Goal: Information Seeking & Learning: Learn about a topic

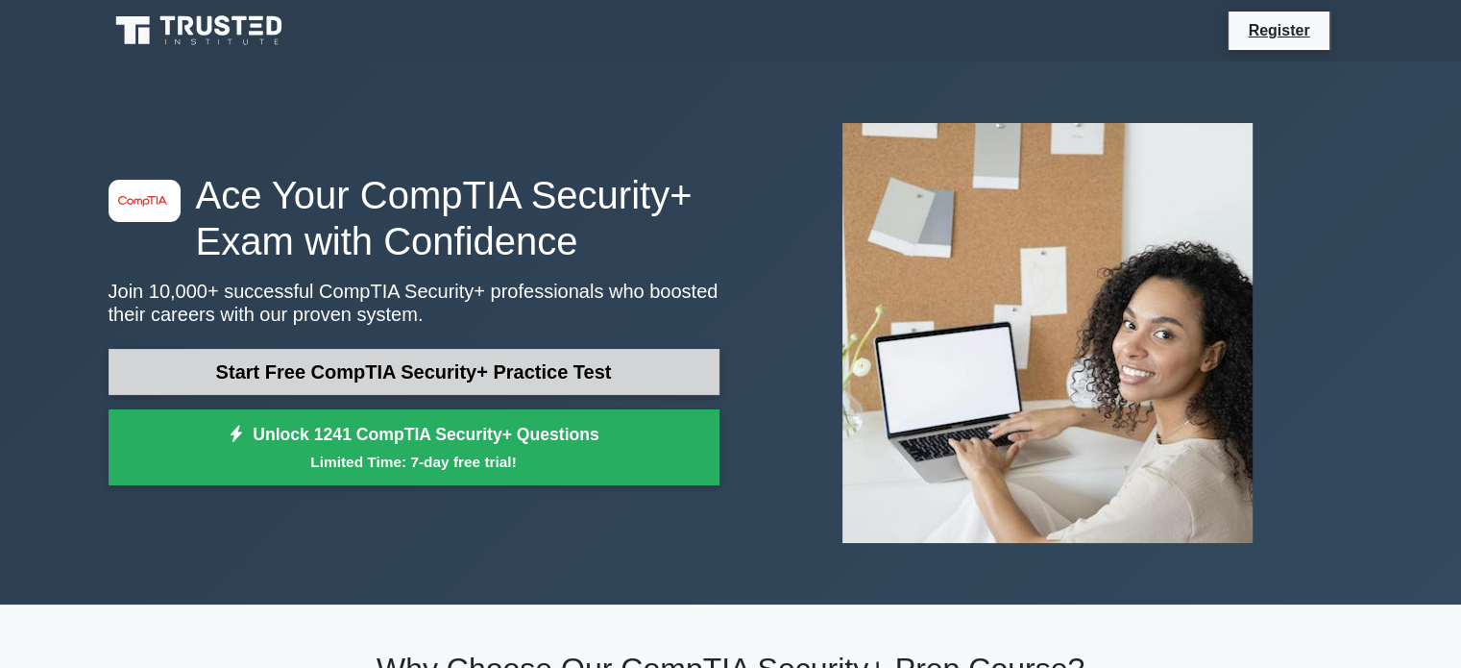
click at [473, 378] on link "Start Free CompTIA Security+ Practice Test" at bounding box center [414, 372] width 611 height 46
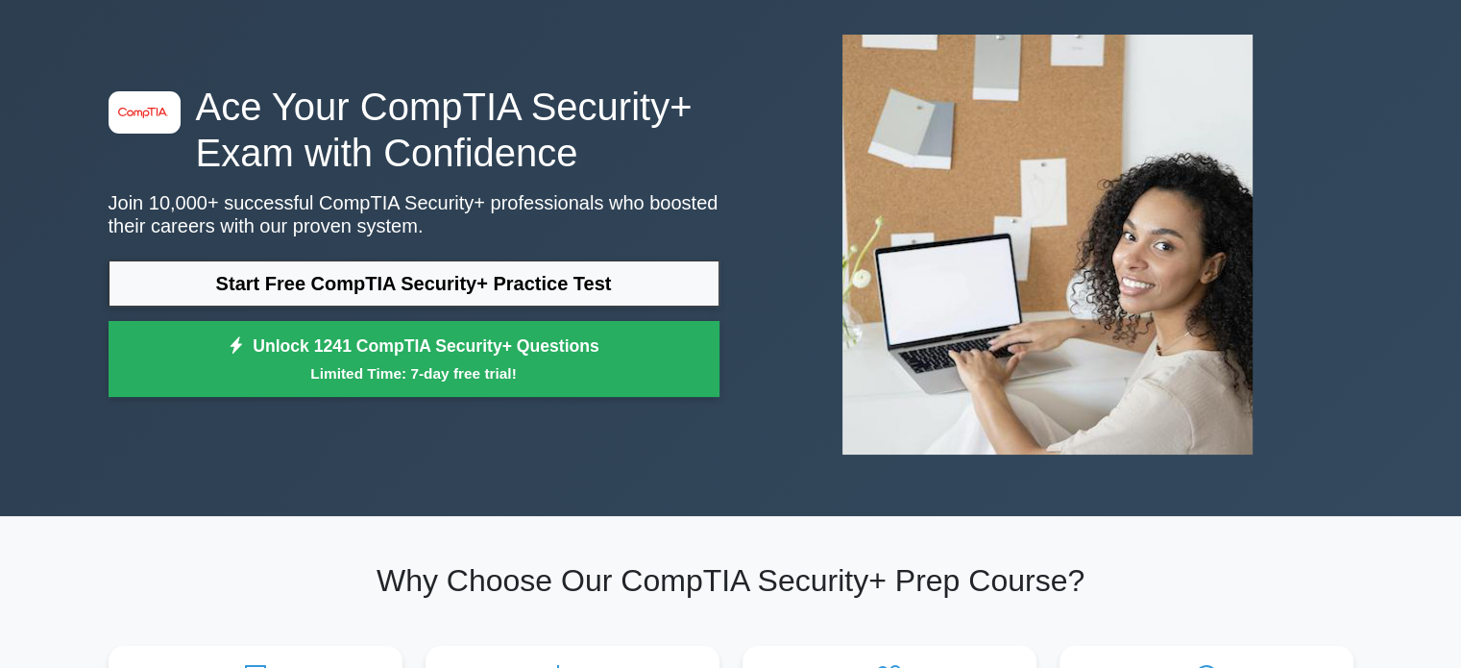
scroll to position [192, 0]
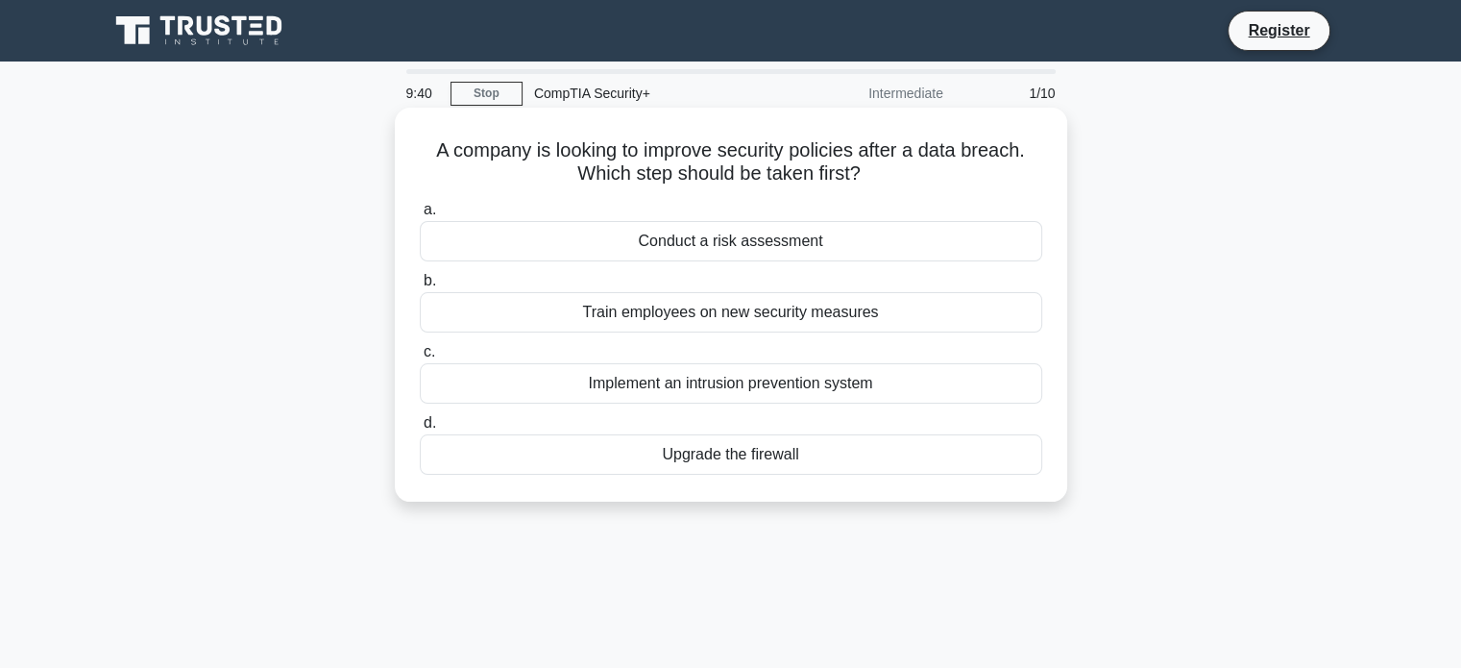
click at [765, 253] on div "Conduct a risk assessment" at bounding box center [731, 241] width 622 height 40
click at [420, 216] on input "a. Conduct a risk assessment" at bounding box center [420, 210] width 0 height 12
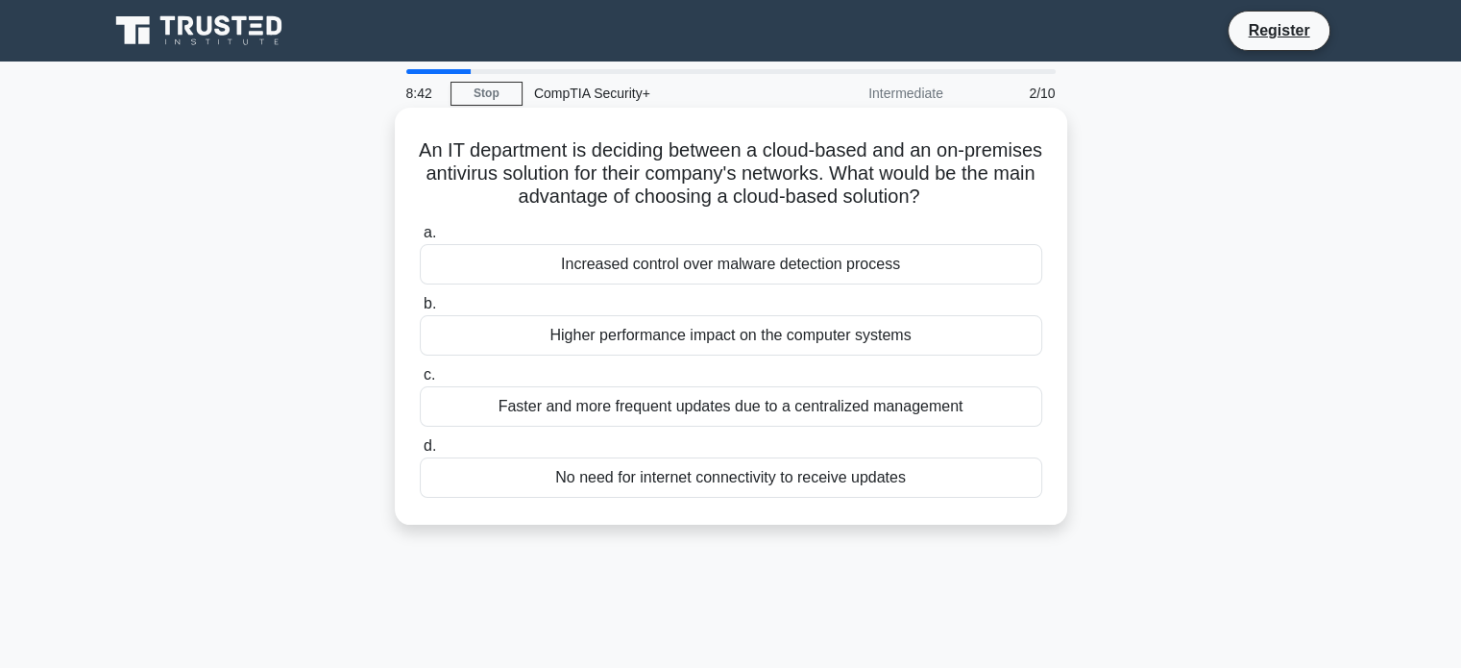
click at [902, 416] on div "Faster and more frequent updates due to a centralized management" at bounding box center [731, 406] width 622 height 40
click at [420, 381] on input "c. Faster and more frequent updates due to a centralized management" at bounding box center [420, 375] width 0 height 12
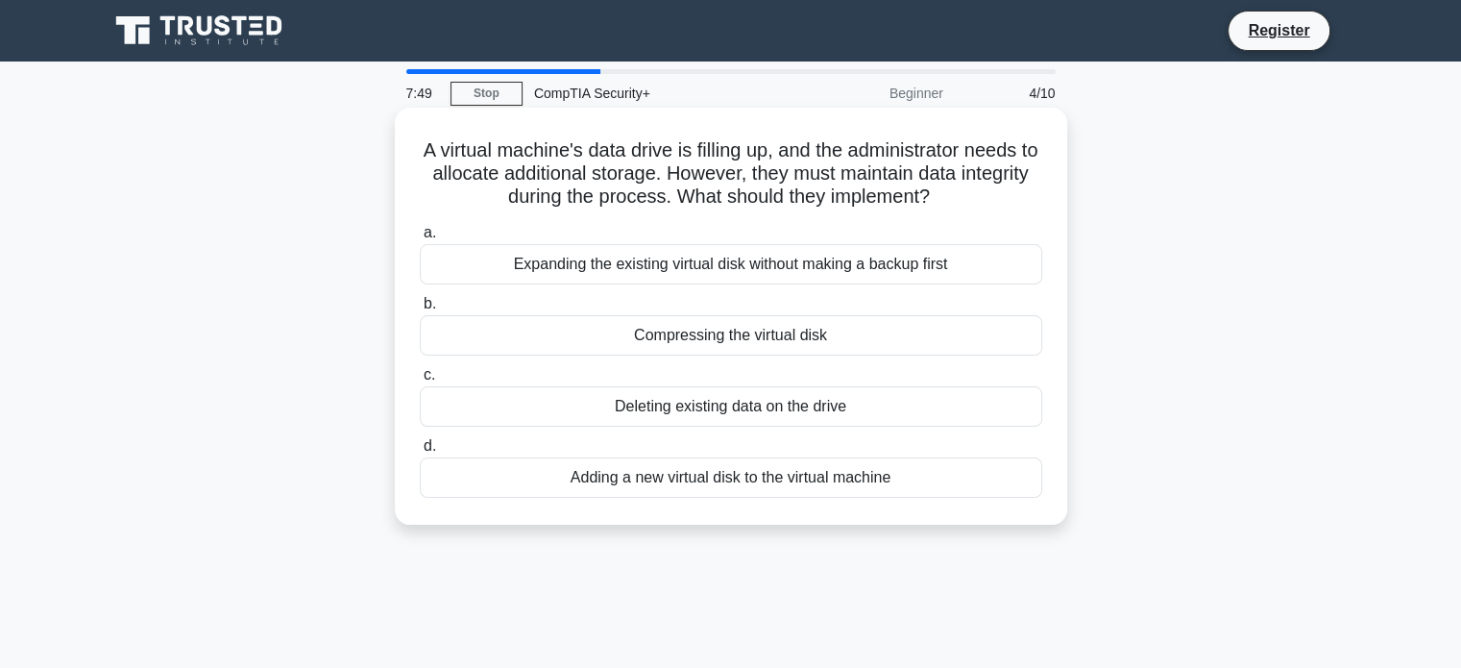
click at [670, 483] on div "Adding a new virtual disk to the virtual machine" at bounding box center [731, 477] width 622 height 40
click at [420, 452] on input "d. Adding a new virtual disk to the virtual machine" at bounding box center [420, 446] width 0 height 12
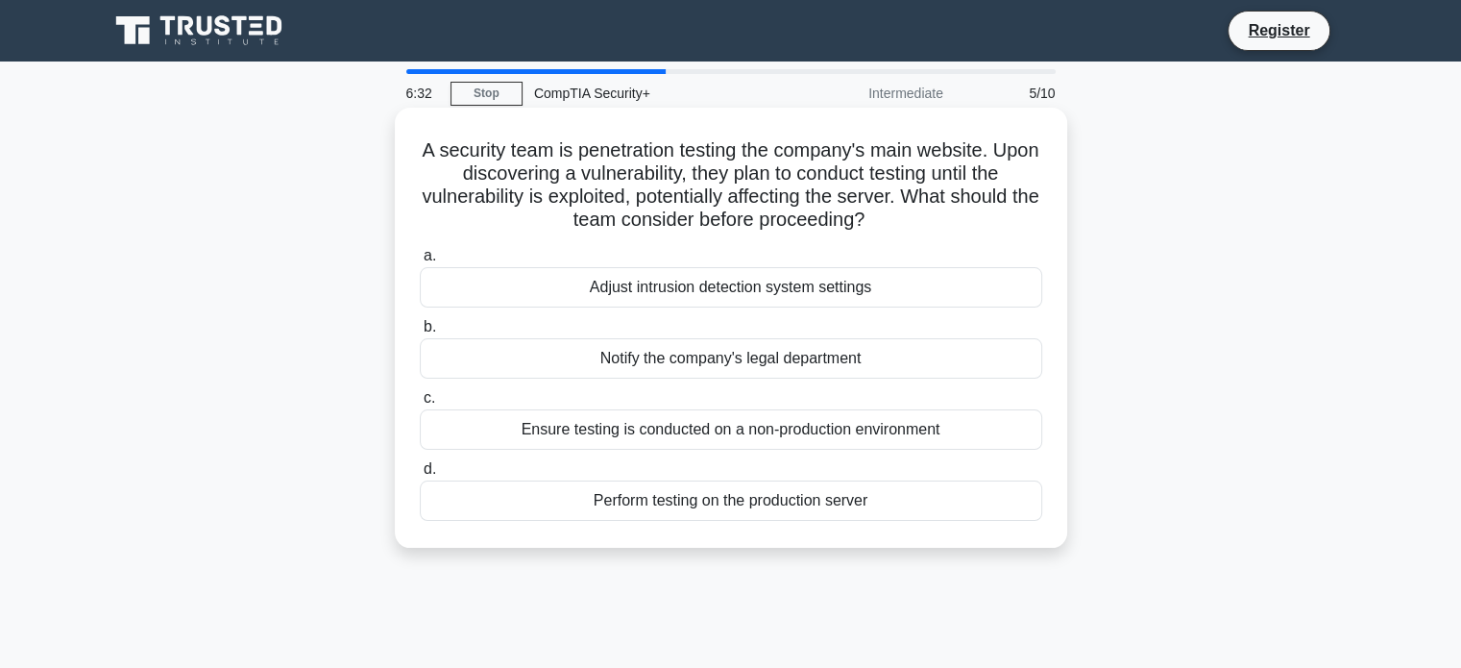
click at [751, 429] on div "Ensure testing is conducted on a non-production environment" at bounding box center [731, 429] width 622 height 40
click at [420, 404] on input "c. Ensure testing is conducted on a non-production environment" at bounding box center [420, 398] width 0 height 12
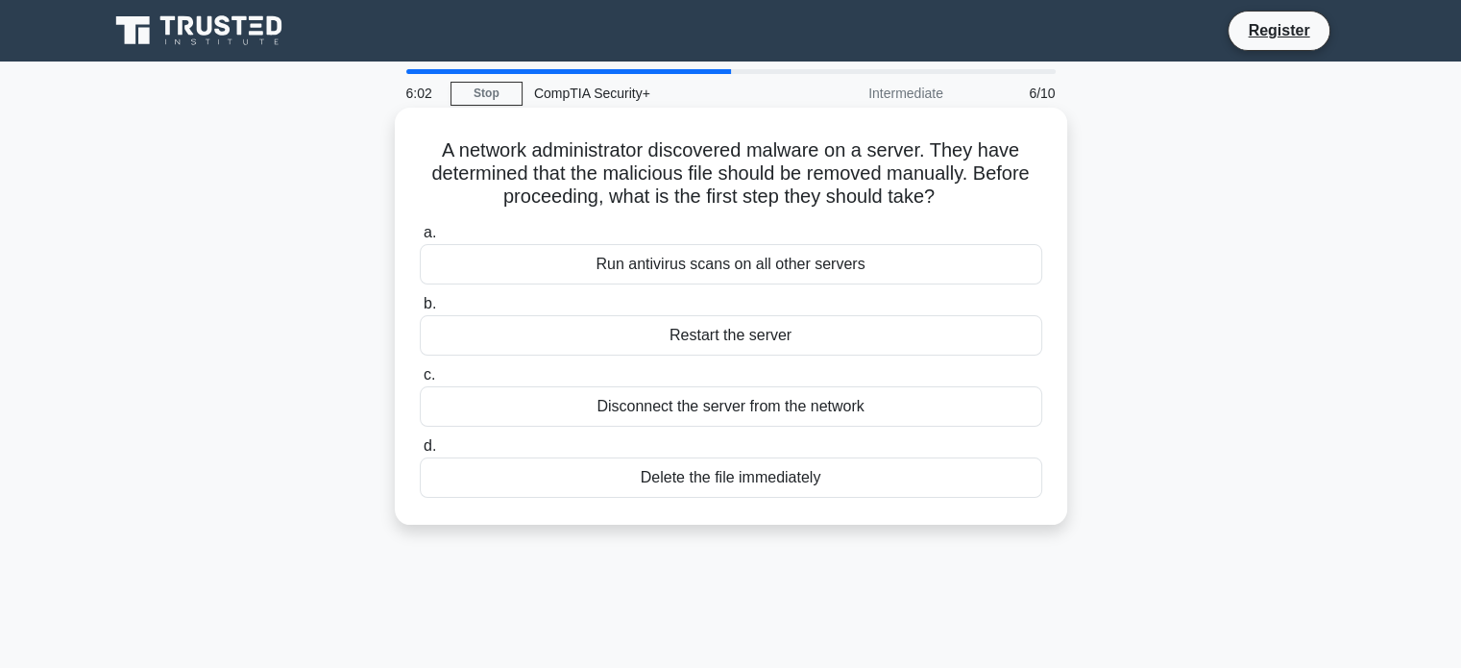
click at [806, 410] on div "Disconnect the server from the network" at bounding box center [731, 406] width 622 height 40
click at [420, 381] on input "c. Disconnect the server from the network" at bounding box center [420, 375] width 0 height 12
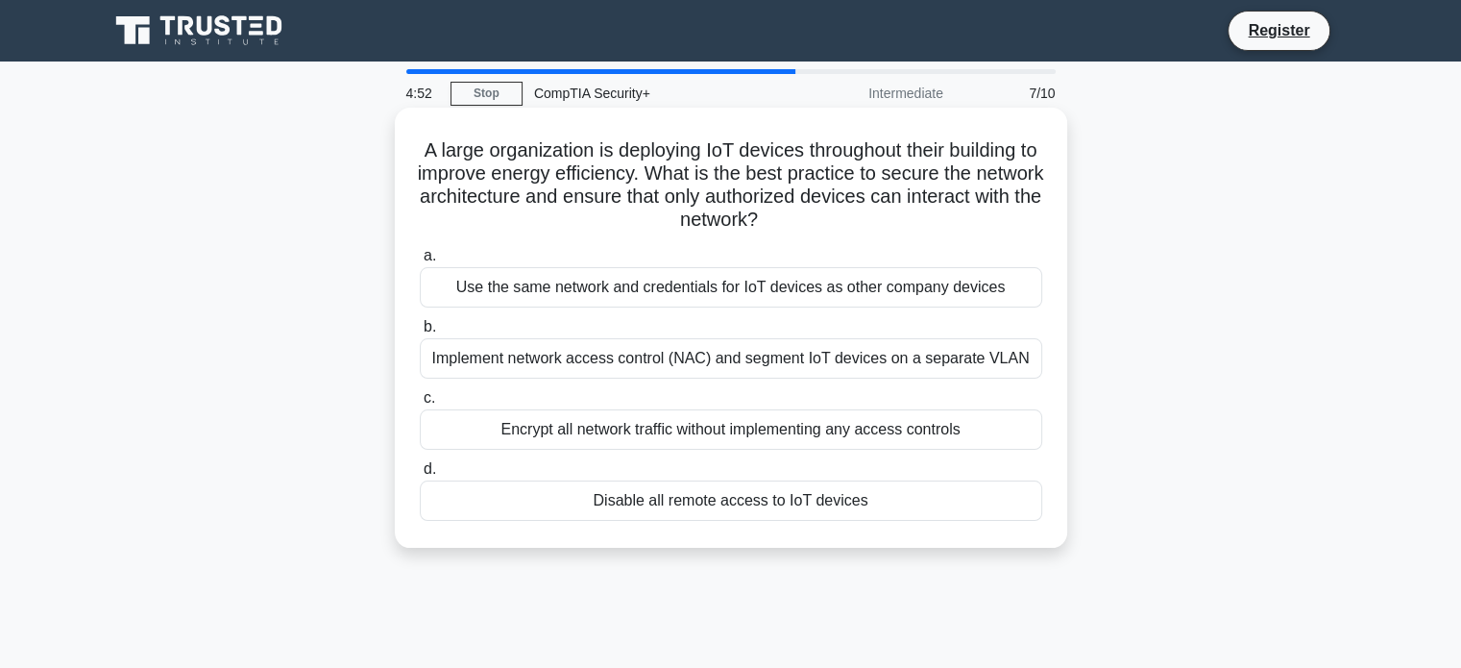
click at [783, 501] on div "Disable all remote access to IoT devices" at bounding box center [731, 500] width 622 height 40
click at [420, 475] on input "d. Disable all remote access to IoT devices" at bounding box center [420, 469] width 0 height 12
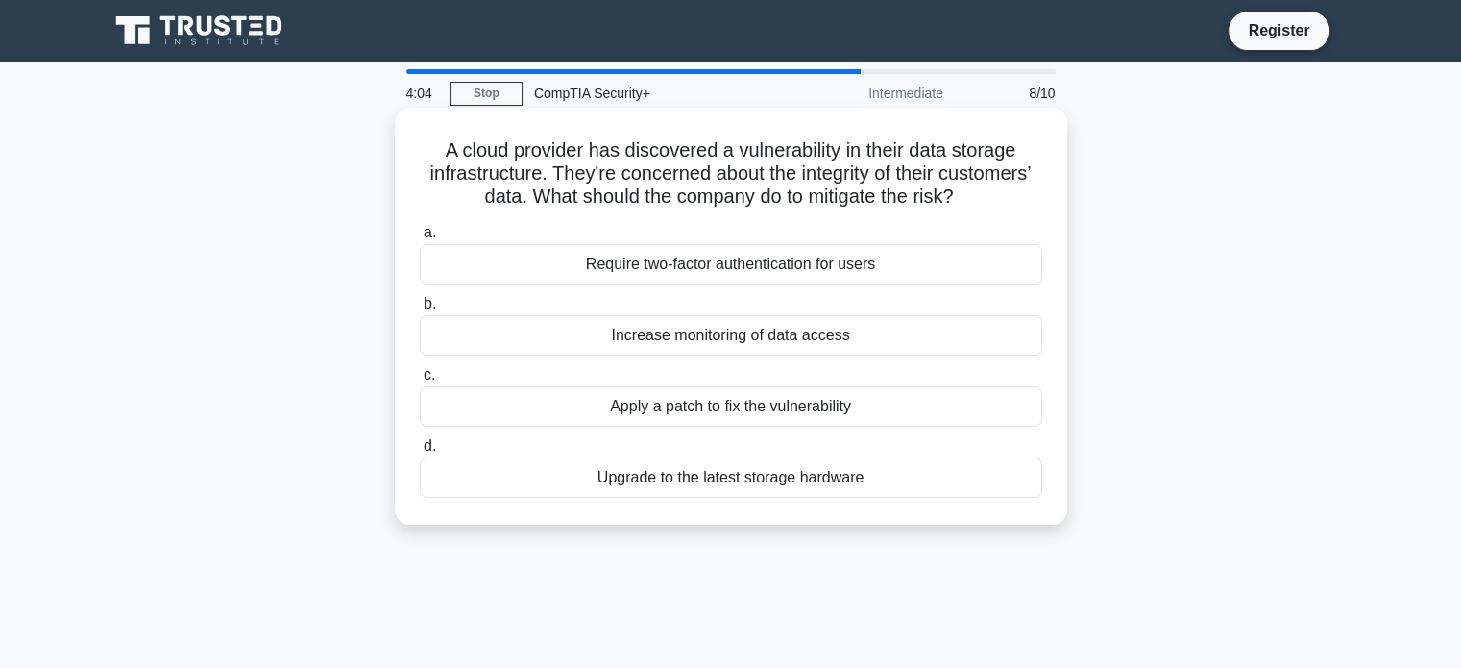
click at [742, 411] on div "Apply a patch to fix the vulnerability" at bounding box center [731, 406] width 622 height 40
click at [420, 381] on input "c. Apply a patch to fix the vulnerability" at bounding box center [420, 375] width 0 height 12
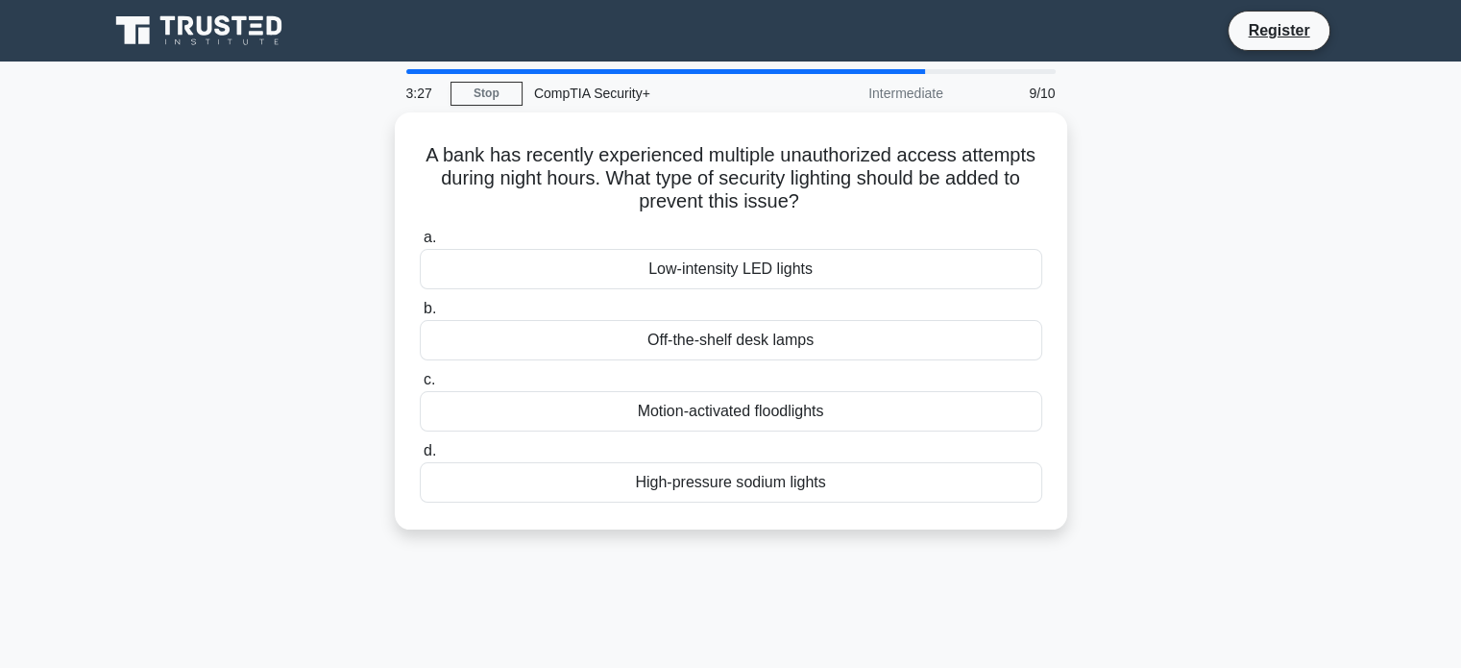
click at [742, 411] on div "Motion-activated floodlights" at bounding box center [731, 411] width 622 height 40
click at [420, 386] on input "c. Motion-activated floodlights" at bounding box center [420, 380] width 0 height 12
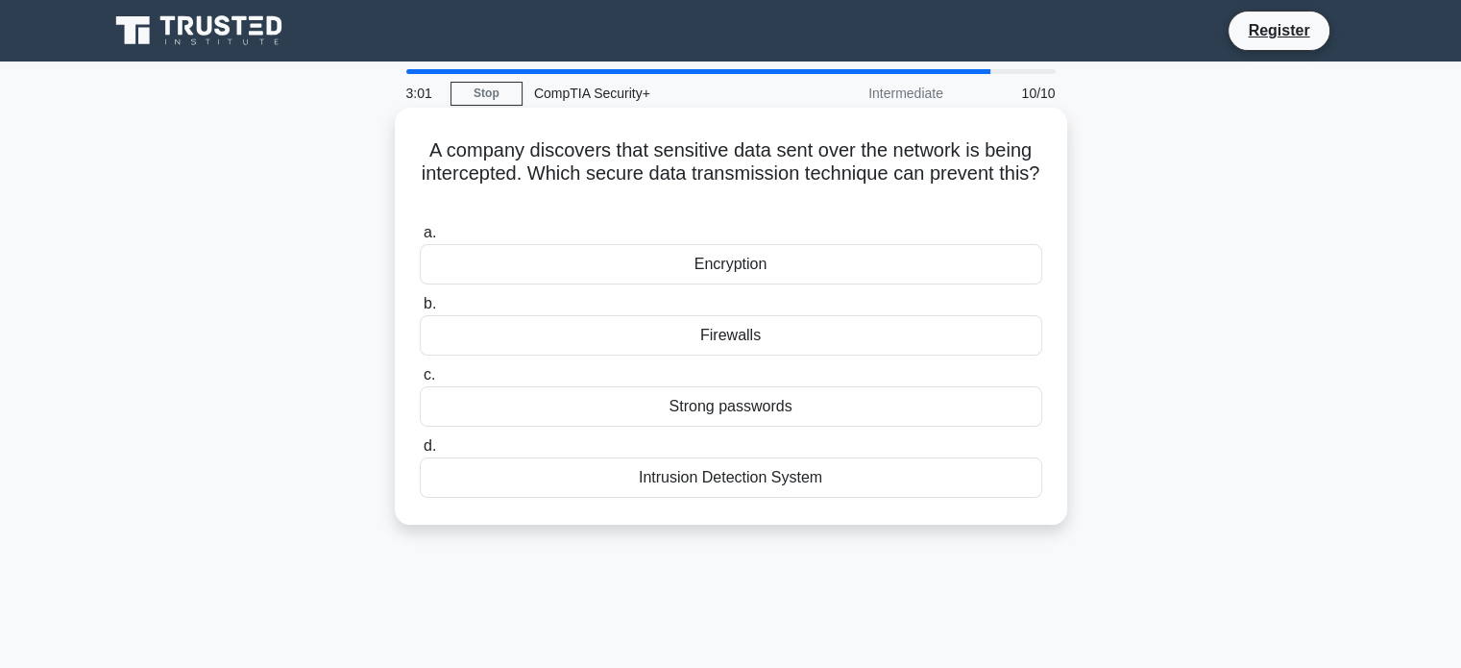
click at [752, 478] on div "Intrusion Detection System" at bounding box center [731, 477] width 622 height 40
click at [420, 452] on input "d. Intrusion Detection System" at bounding box center [420, 446] width 0 height 12
